Goal: Contribute content: Add original content to the website for others to see

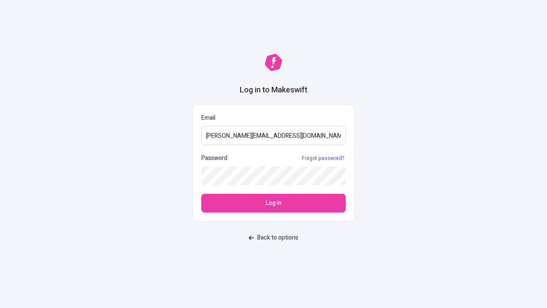
type input "[PERSON_NAME][EMAIL_ADDRESS][DOMAIN_NAME]"
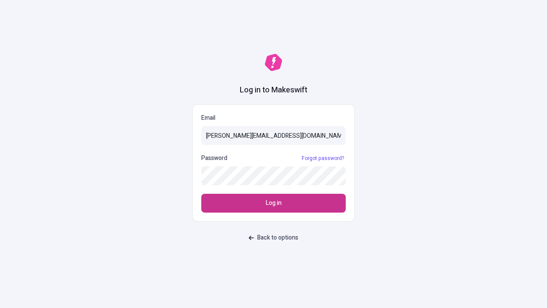
click at [274, 203] on span "Log in" at bounding box center [274, 202] width 16 height 9
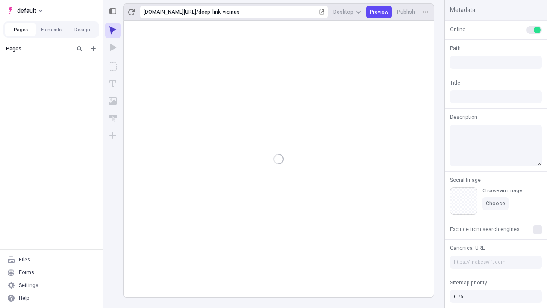
type input "/deep-link-vicinus"
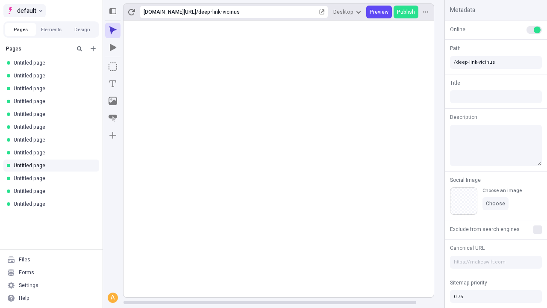
click at [24, 11] on span "default" at bounding box center [26, 11] width 19 height 10
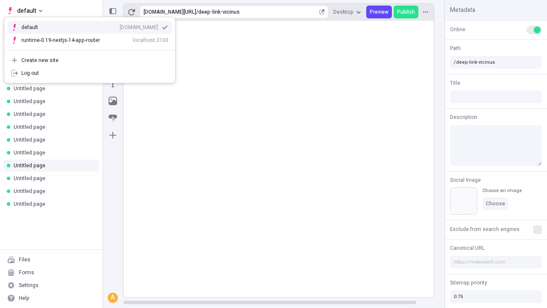
click at [120, 26] on div "[DOMAIN_NAME]" at bounding box center [139, 27] width 38 height 7
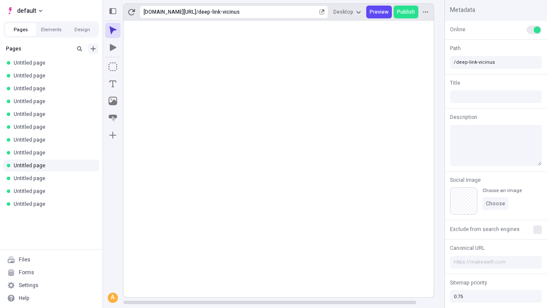
click at [93, 49] on icon "Add new" at bounding box center [93, 48] width 5 height 5
click at [139, 66] on span "Blank page" at bounding box center [143, 66] width 53 height 7
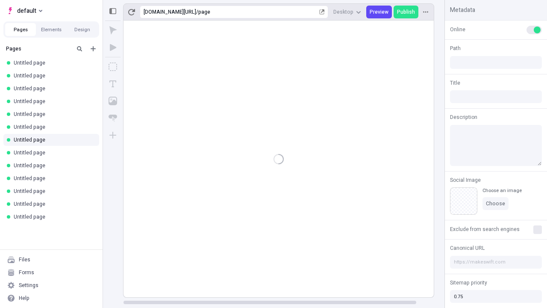
type input "/page"
click at [113, 67] on icon "Box" at bounding box center [113, 66] width 9 height 9
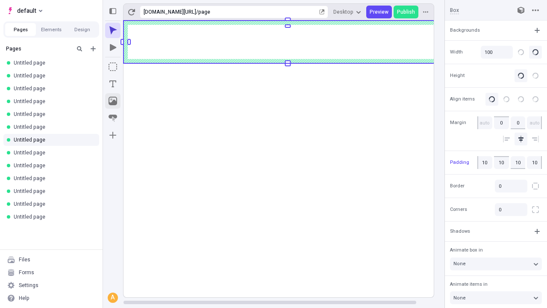
click at [113, 101] on icon "Image" at bounding box center [113, 101] width 9 height 9
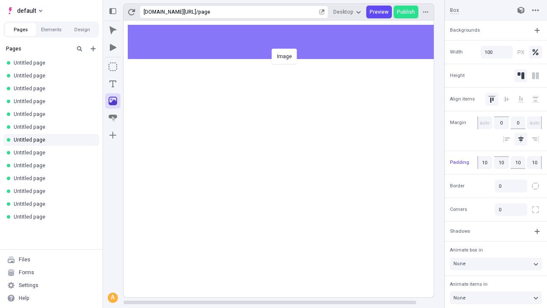
click at [287, 42] on div "Image" at bounding box center [273, 154] width 547 height 308
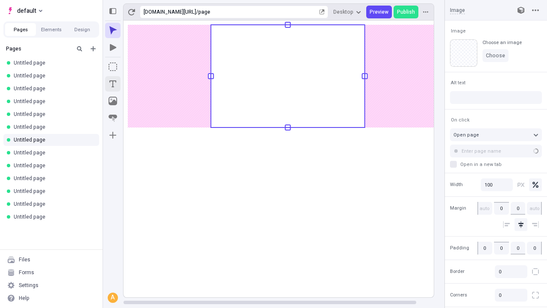
click at [113, 84] on icon "Text" at bounding box center [112, 83] width 7 height 7
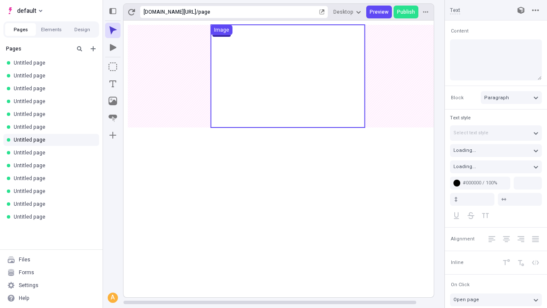
type input "18"
type input "1.5"
type textarea "Globally procrastinate end-to-end clouds, to globally [PERSON_NAME] synergistic…"
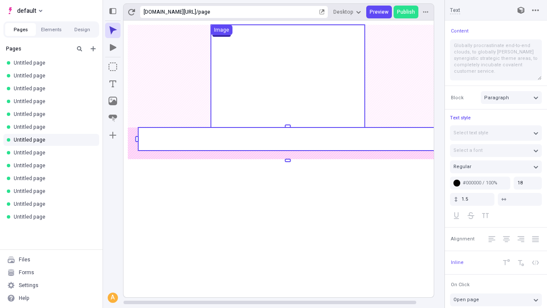
click at [287, 139] on rect at bounding box center [287, 138] width 299 height 23
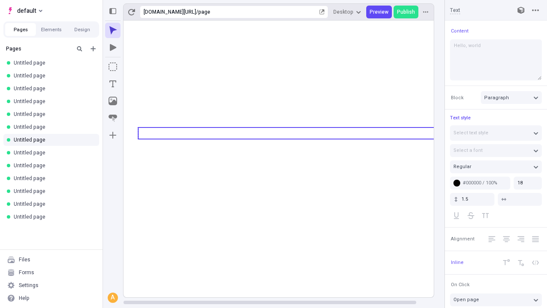
type textarea "Hello, world!"
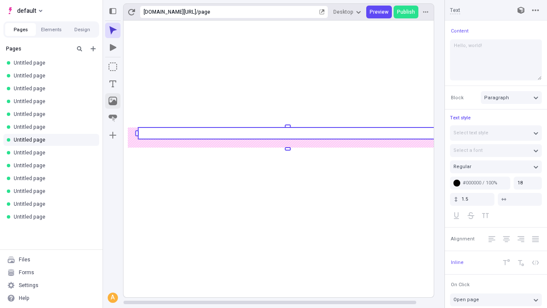
click at [113, 101] on icon "Image" at bounding box center [113, 101] width 9 height 9
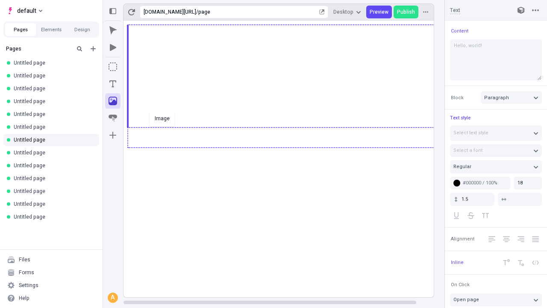
click at [287, 147] on div "Image" at bounding box center [273, 154] width 547 height 308
